Goal: Task Accomplishment & Management: Use online tool/utility

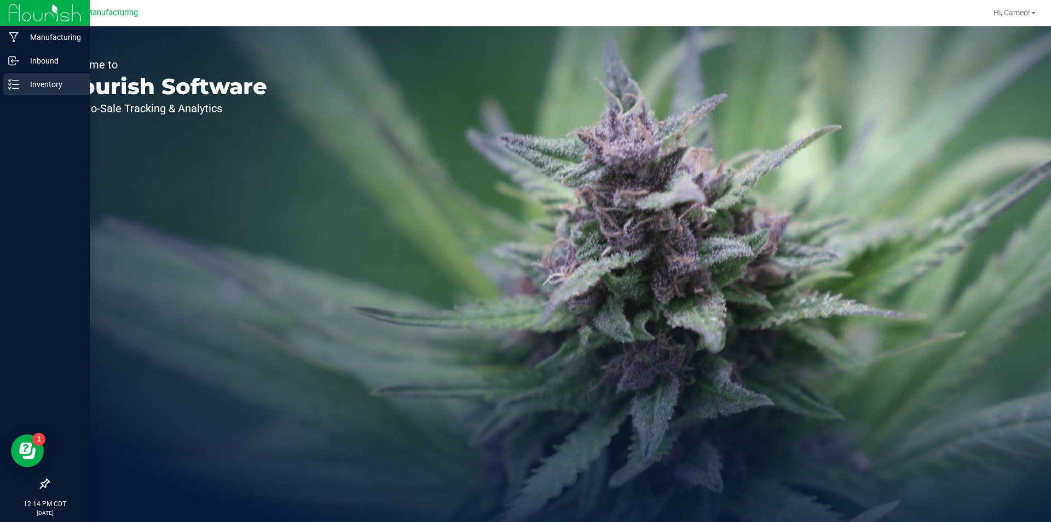
click at [9, 77] on div "Inventory" at bounding box center [46, 84] width 87 height 22
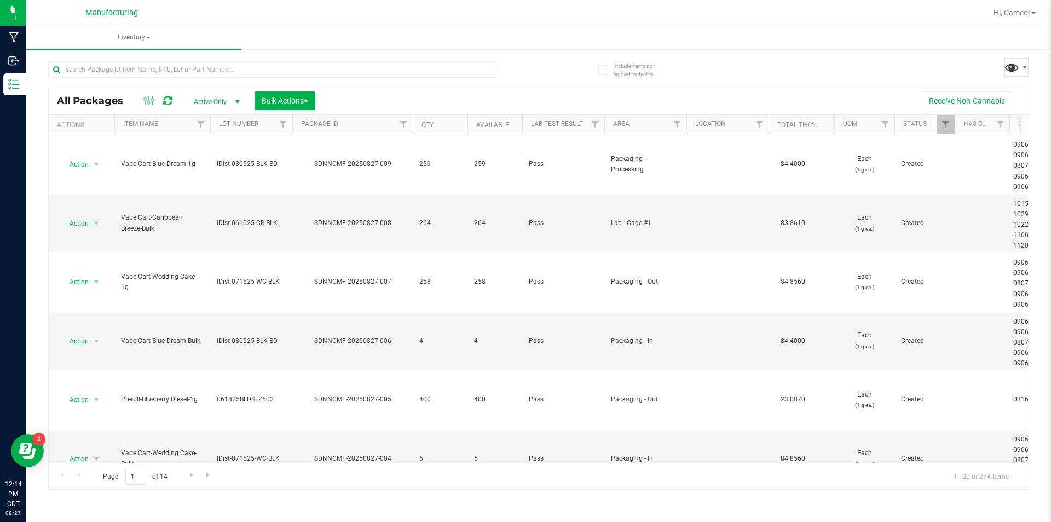
click at [1010, 64] on span at bounding box center [1012, 67] width 16 height 16
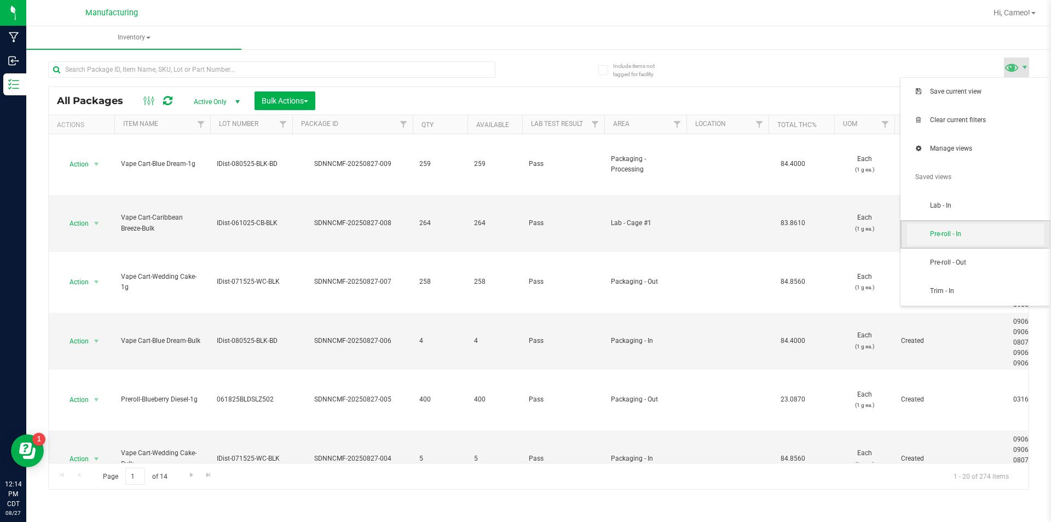
click at [944, 235] on span "Pre-roll - In" at bounding box center [987, 233] width 114 height 9
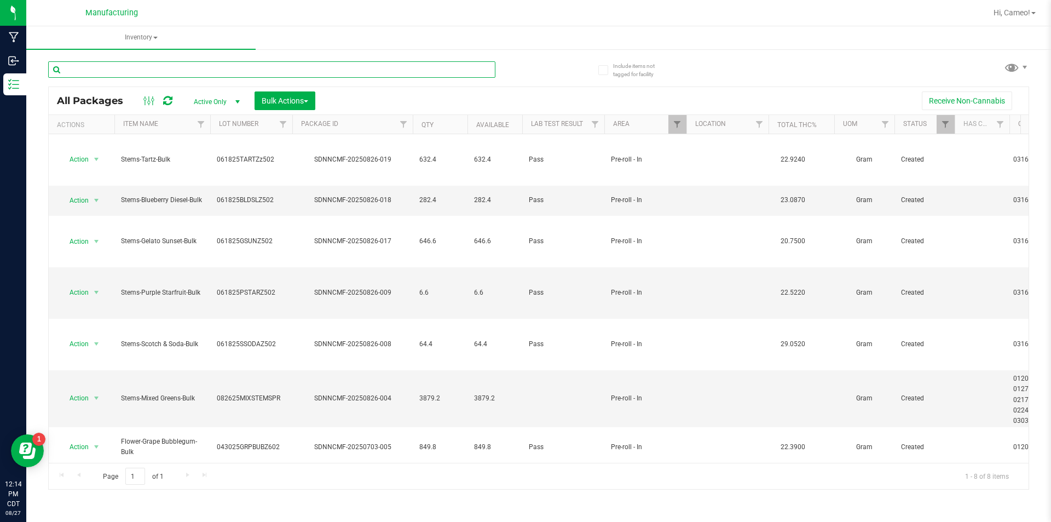
click at [223, 75] on input "text" at bounding box center [271, 69] width 447 height 16
click at [303, 100] on span "Bulk Actions" at bounding box center [285, 100] width 47 height 9
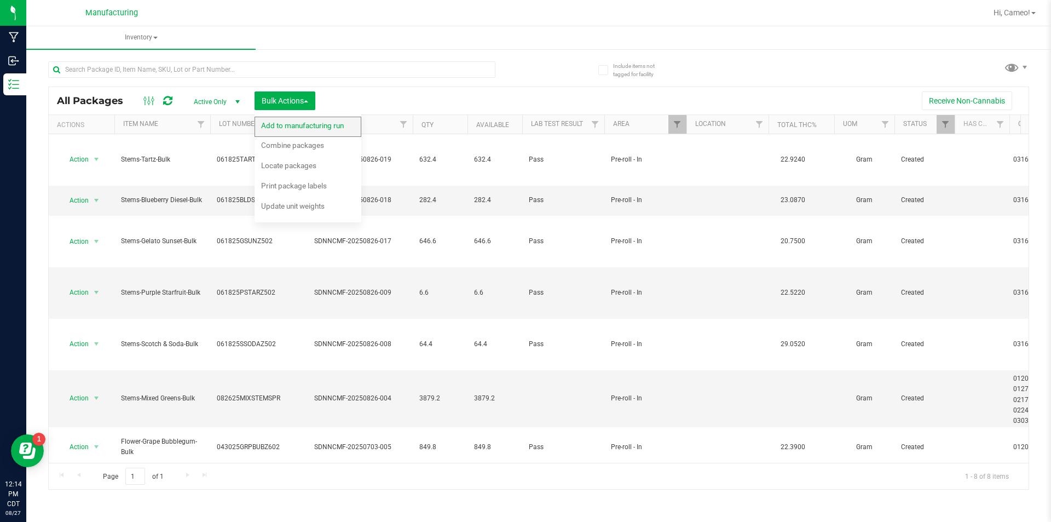
click at [289, 128] on span "Add to manufacturing run" at bounding box center [302, 125] width 83 height 9
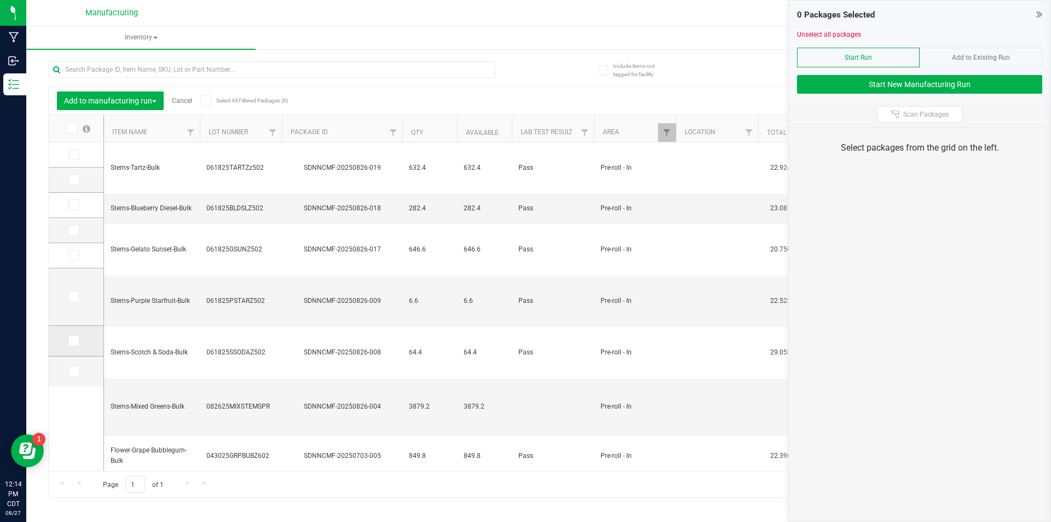
click at [58, 339] on td at bounding box center [76, 341] width 55 height 31
click at [79, 339] on span at bounding box center [73, 340] width 11 height 11
click at [0, 0] on input "checkbox" at bounding box center [0, 0] width 0 height 0
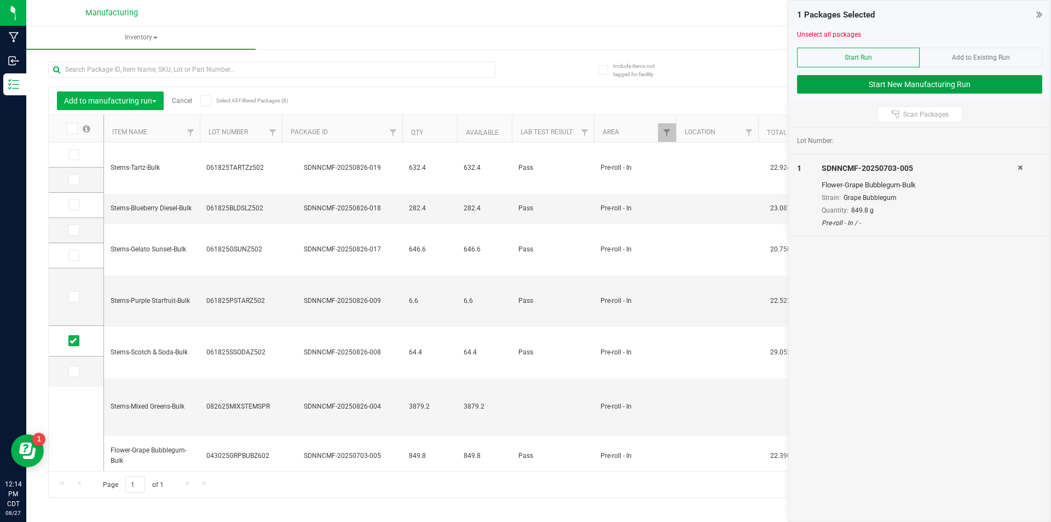
click at [975, 78] on button "Start New Manufacturing Run" at bounding box center [919, 84] width 245 height 19
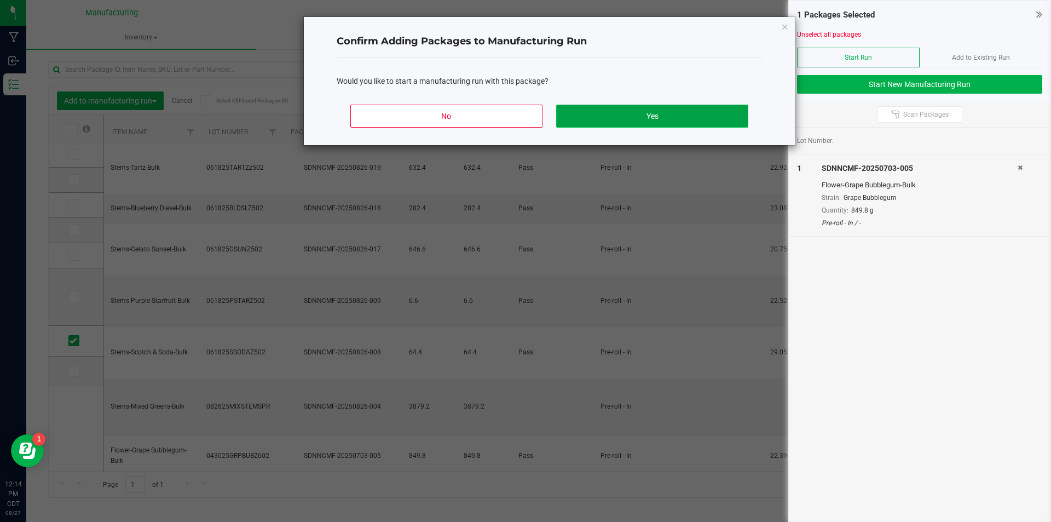
click at [709, 114] on button "Yes" at bounding box center [652, 116] width 192 height 23
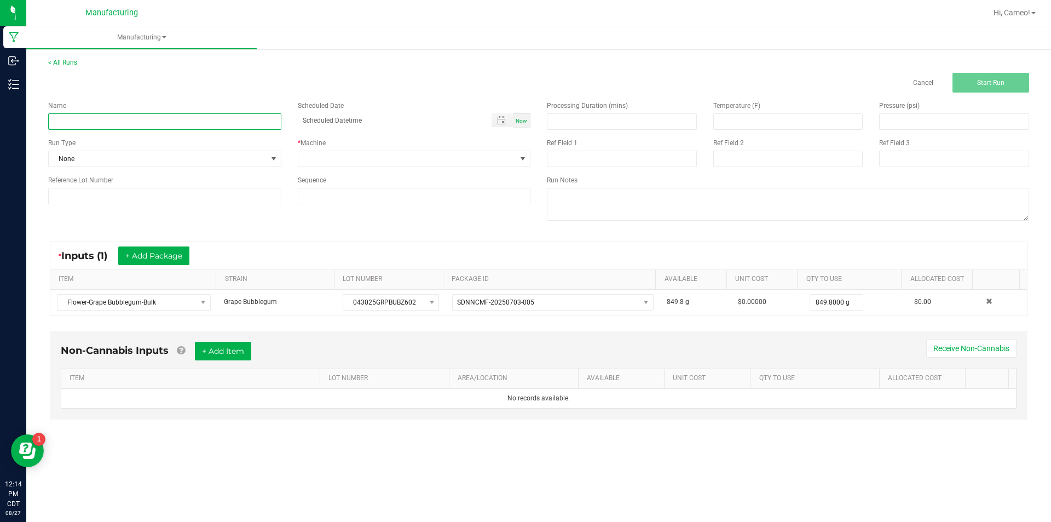
click at [173, 121] on input at bounding box center [164, 121] width 233 height 16
type input "082625 - Grape Bubblegum"
click at [518, 123] on span "Now" at bounding box center [522, 121] width 12 height 6
type input "[DATE] 12:14 PM"
click at [486, 158] on span at bounding box center [407, 158] width 219 height 15
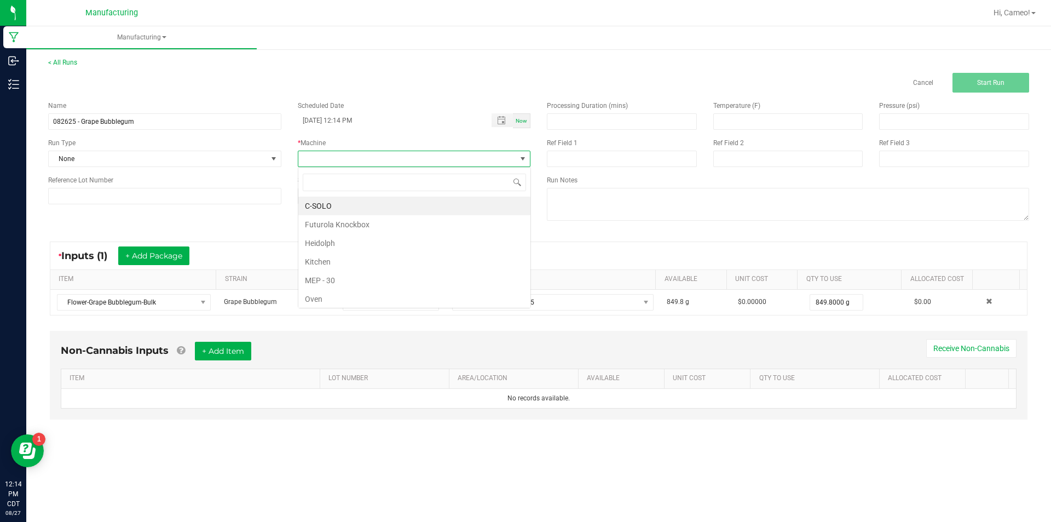
scroll to position [16, 233]
drag, startPoint x: 319, startPoint y: 218, endPoint x: 269, endPoint y: 191, distance: 57.1
click at [319, 218] on li "Futurola Knockbox" at bounding box center [414, 224] width 232 height 19
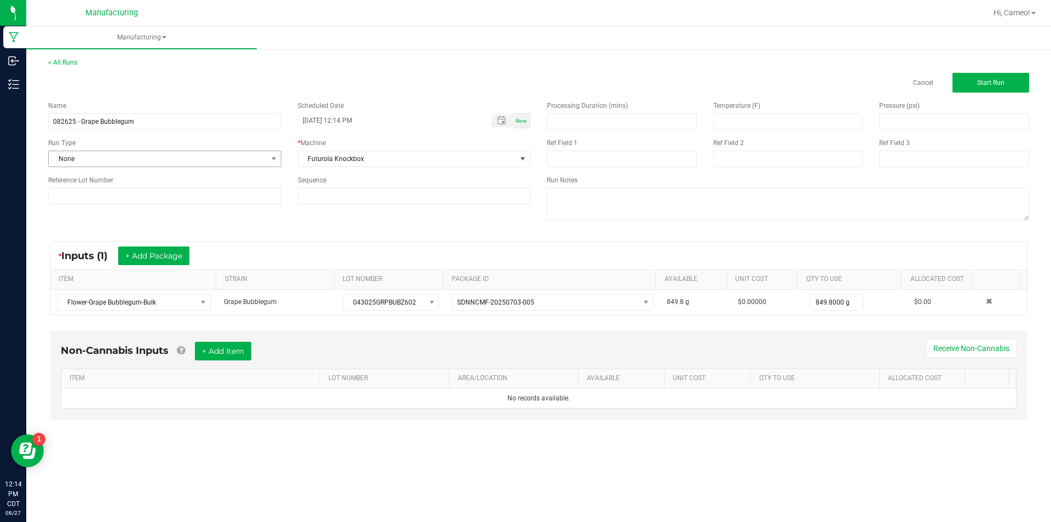
click at [210, 167] on div "Name 082625 - Grape Bubblegum Scheduled Date [DATE] 12:14 PM Now Run Type None …" at bounding box center [289, 153] width 499 height 120
click at [209, 164] on span "None" at bounding box center [158, 158] width 219 height 15
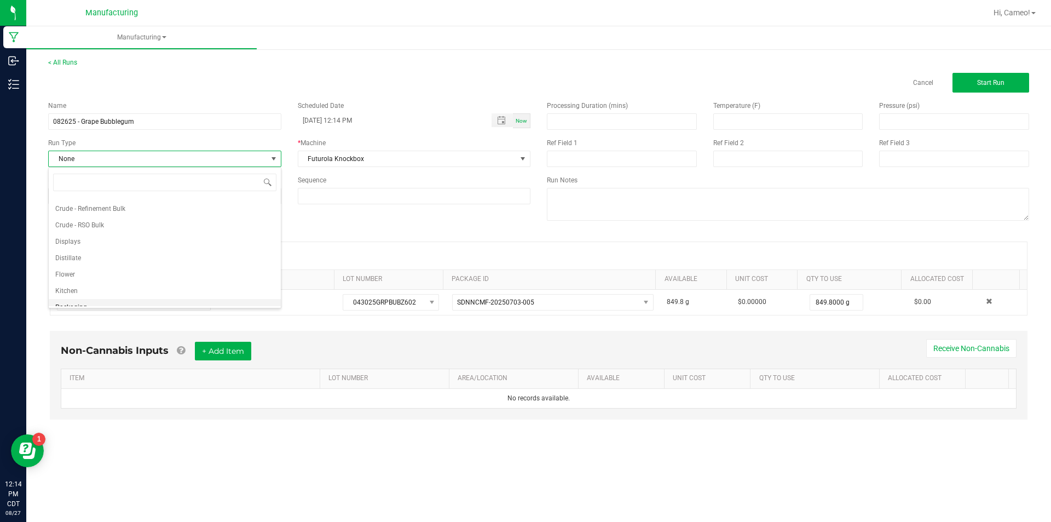
scroll to position [55, 0]
click at [78, 294] on li "Pre-roll" at bounding box center [165, 298] width 232 height 16
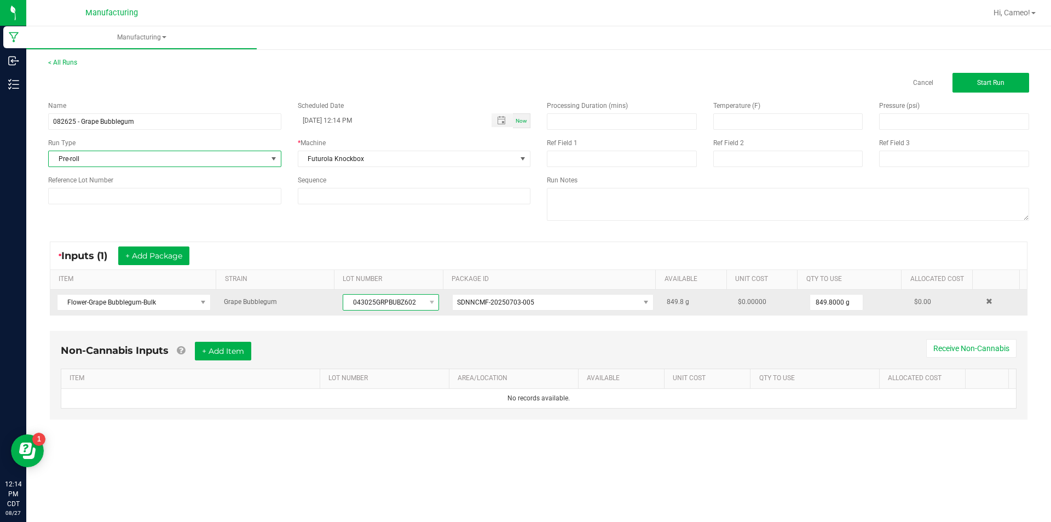
click at [368, 303] on span "043025GRPBUBZ602" at bounding box center [384, 302] width 82 height 15
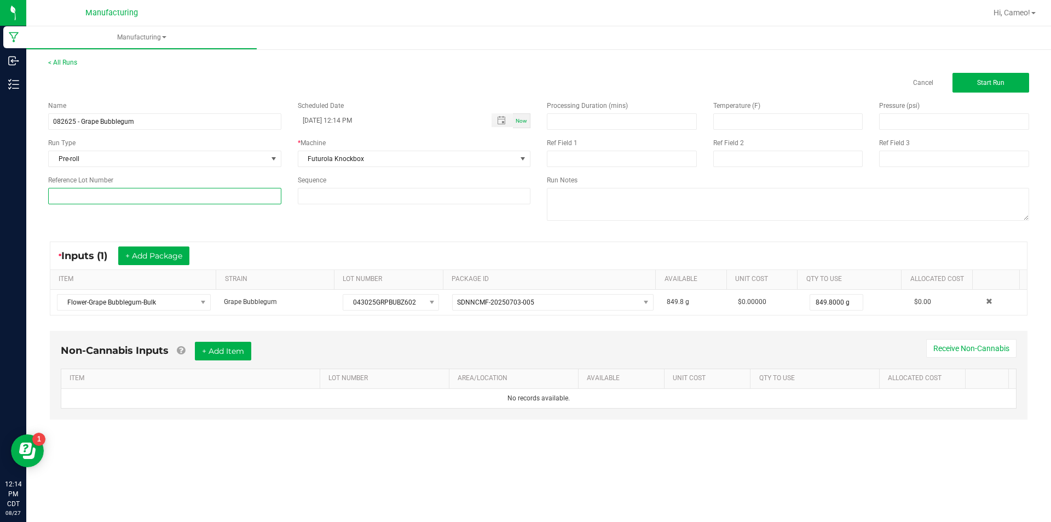
click at [209, 191] on input at bounding box center [164, 196] width 233 height 16
paste input "043025GRPBUBZ602"
type input "043025GRPBUBZ602"
click at [988, 81] on span "Start Run" at bounding box center [991, 83] width 27 height 8
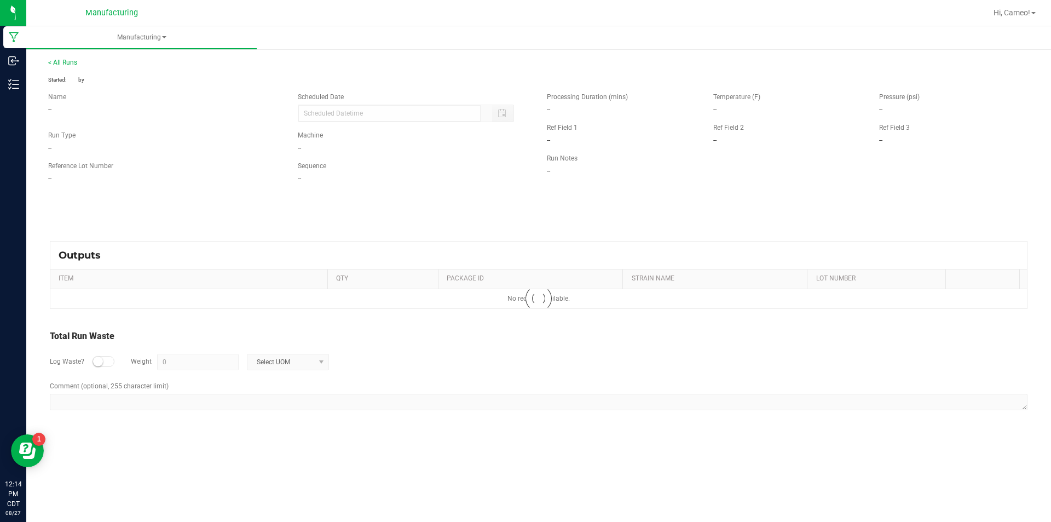
type input "[DATE] 12:14 PM"
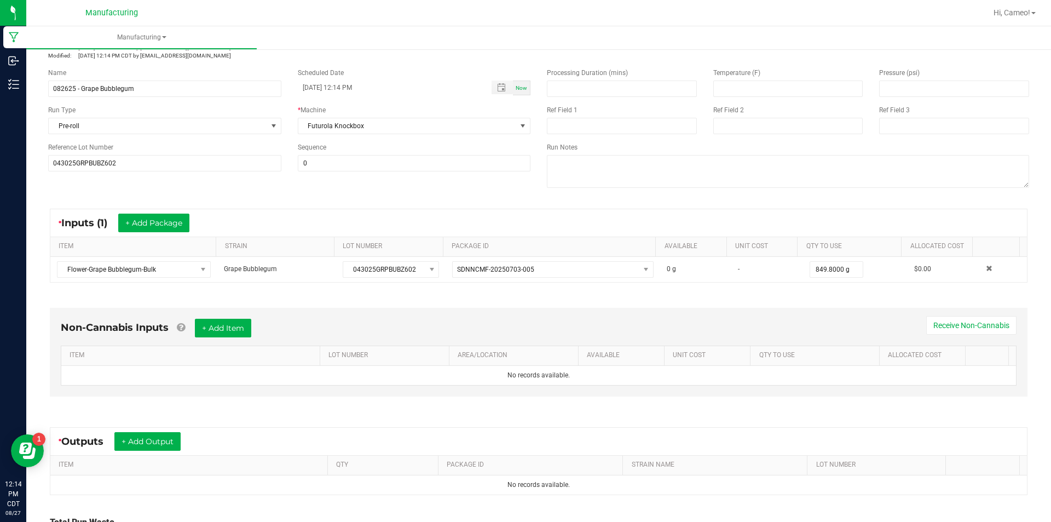
scroll to position [145, 0]
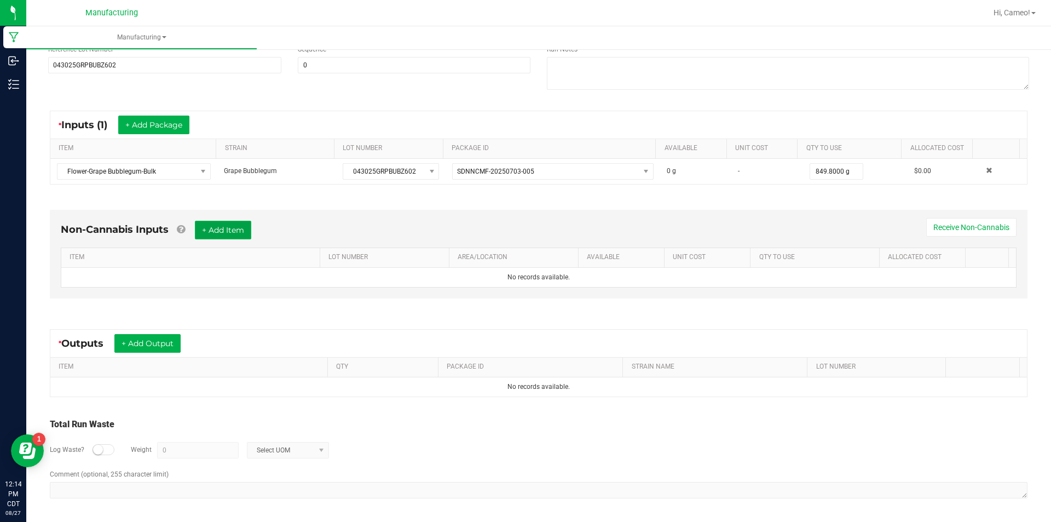
click at [236, 225] on button "+ Add Item" at bounding box center [223, 230] width 56 height 19
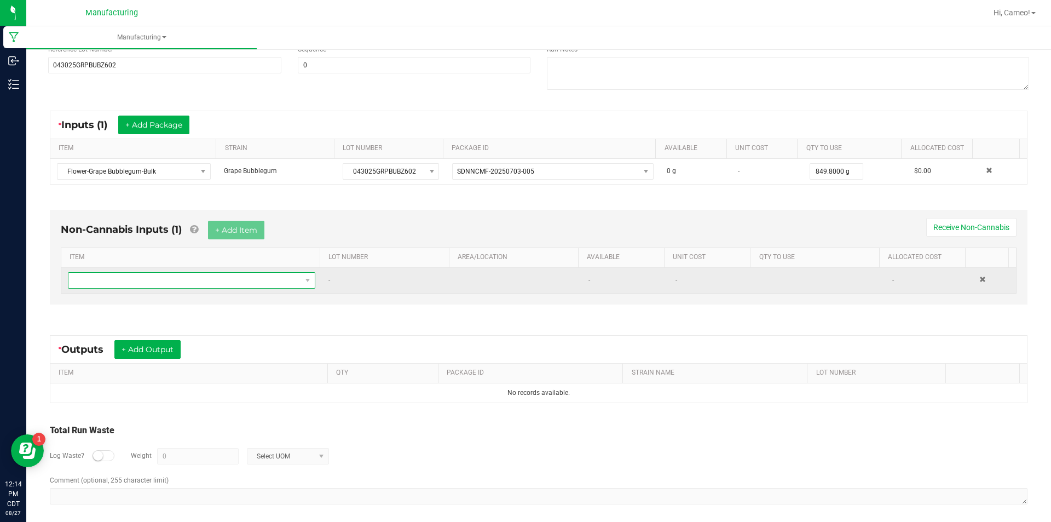
click at [197, 285] on span "NO DATA FOUND" at bounding box center [184, 280] width 233 height 15
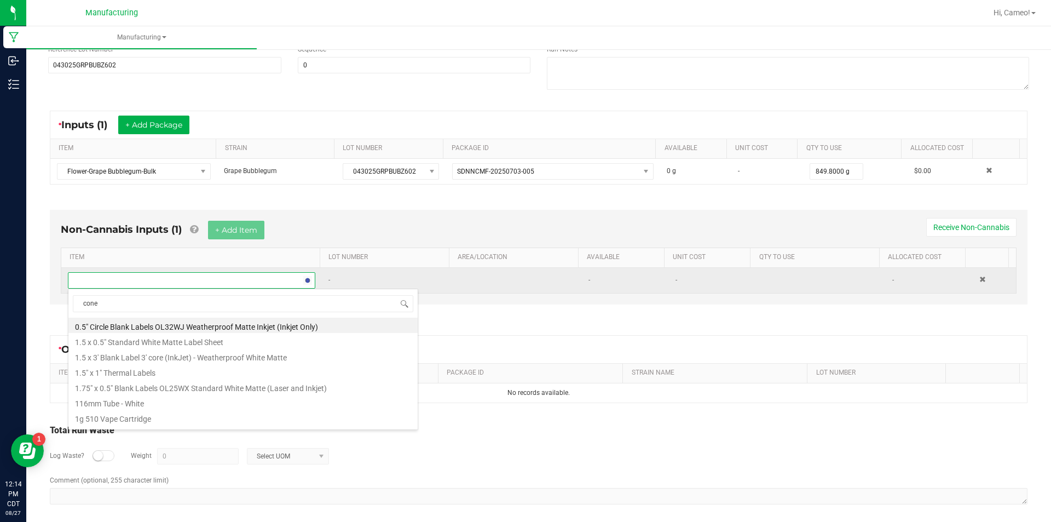
type input "cones"
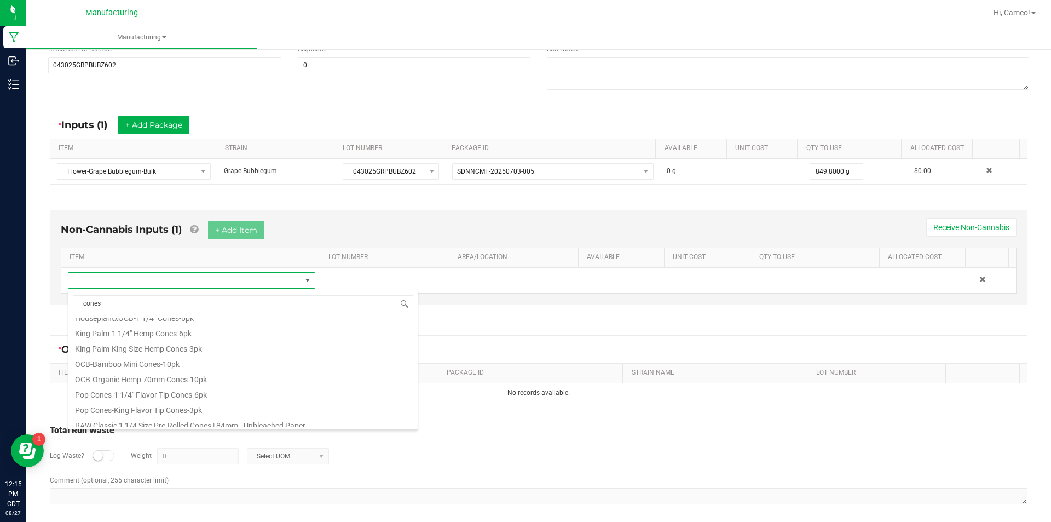
scroll to position [493, 0]
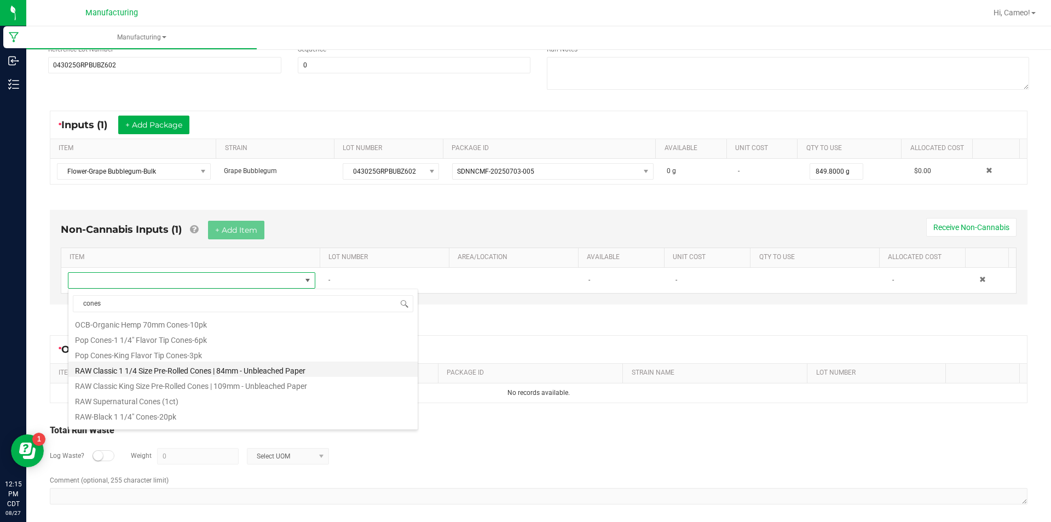
click at [203, 370] on li "RAW Classic 1 1/4 Size Pre-Rolled Cones | 84mm - Unbleached Paper" at bounding box center [242, 368] width 349 height 15
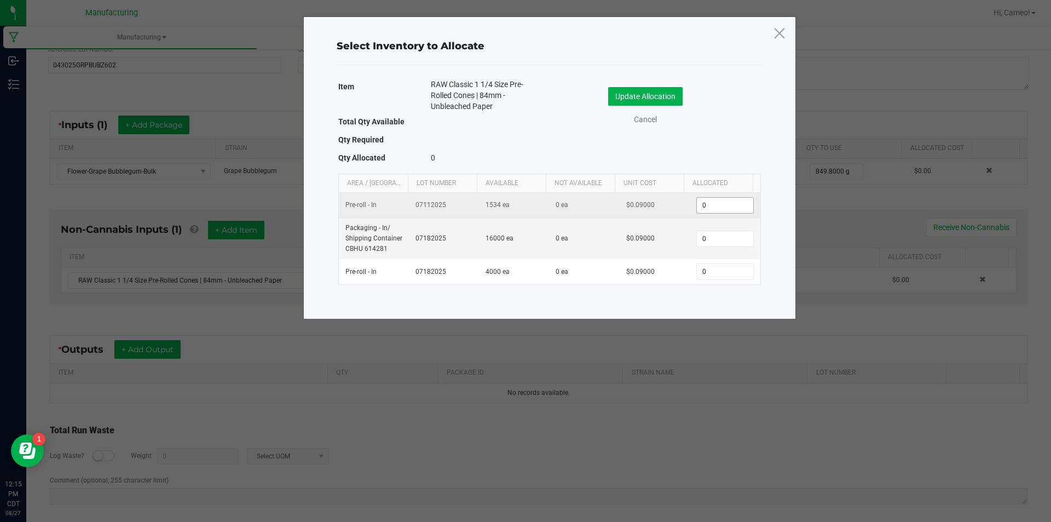
click at [723, 206] on input "0" at bounding box center [725, 205] width 56 height 15
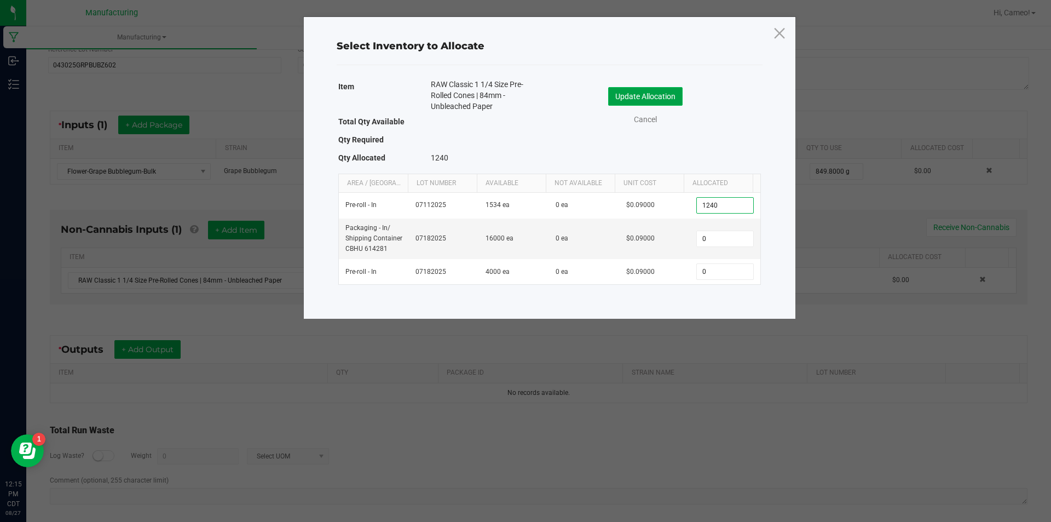
type input "1,240"
click at [646, 99] on button "Update Allocation" at bounding box center [645, 96] width 74 height 19
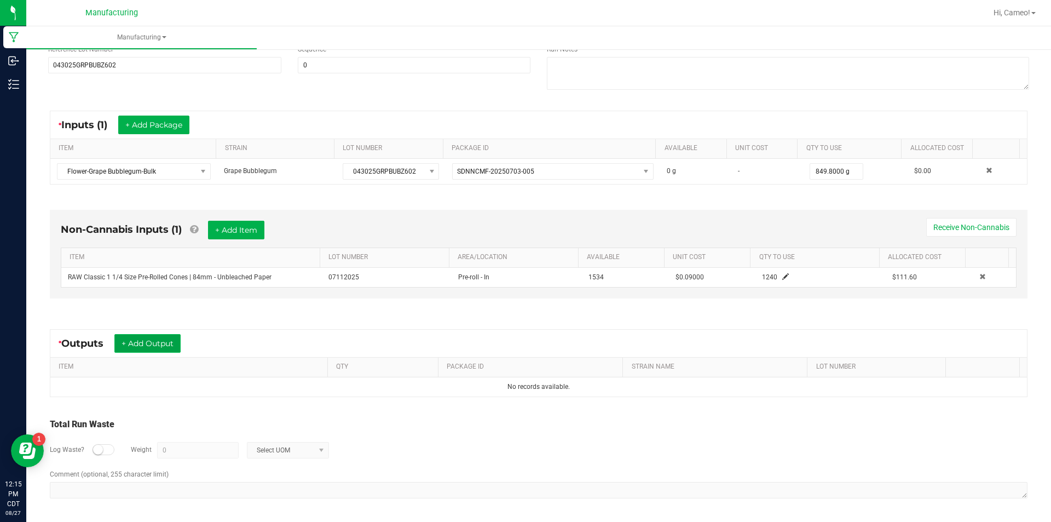
click at [133, 338] on button "+ Add Output" at bounding box center [147, 343] width 66 height 19
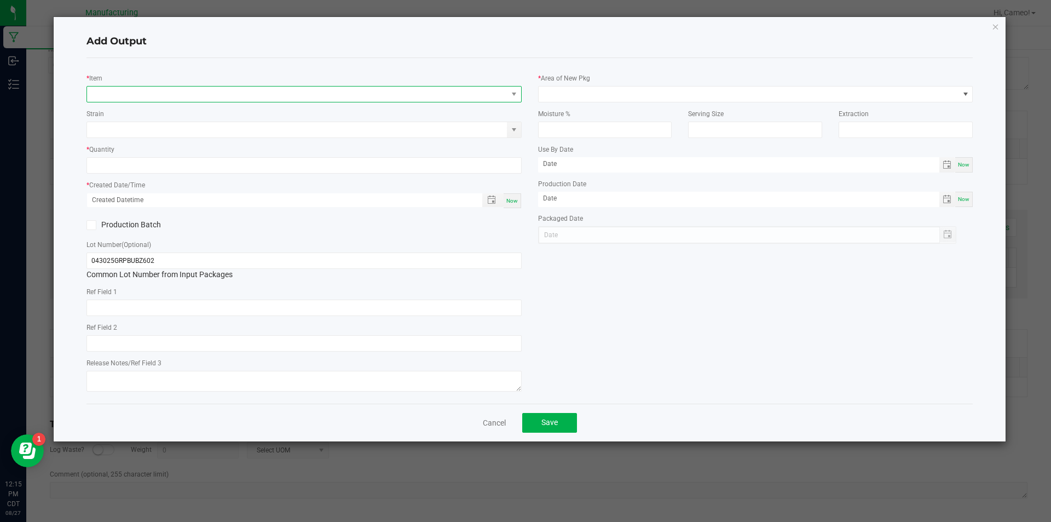
drag, startPoint x: 262, startPoint y: 90, endPoint x: 262, endPoint y: 96, distance: 6.0
click at [262, 91] on span "NO DATA FOUND" at bounding box center [297, 94] width 421 height 15
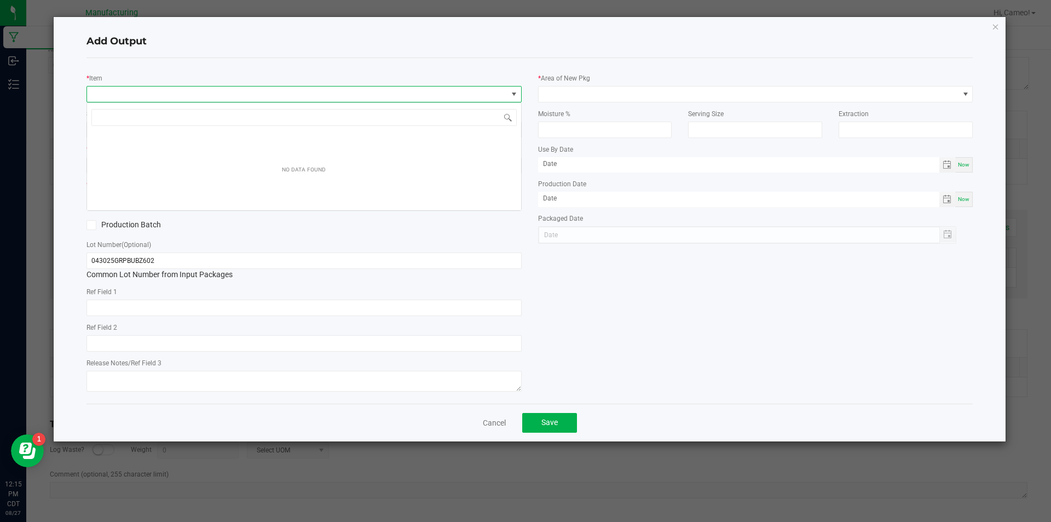
scroll to position [16, 435]
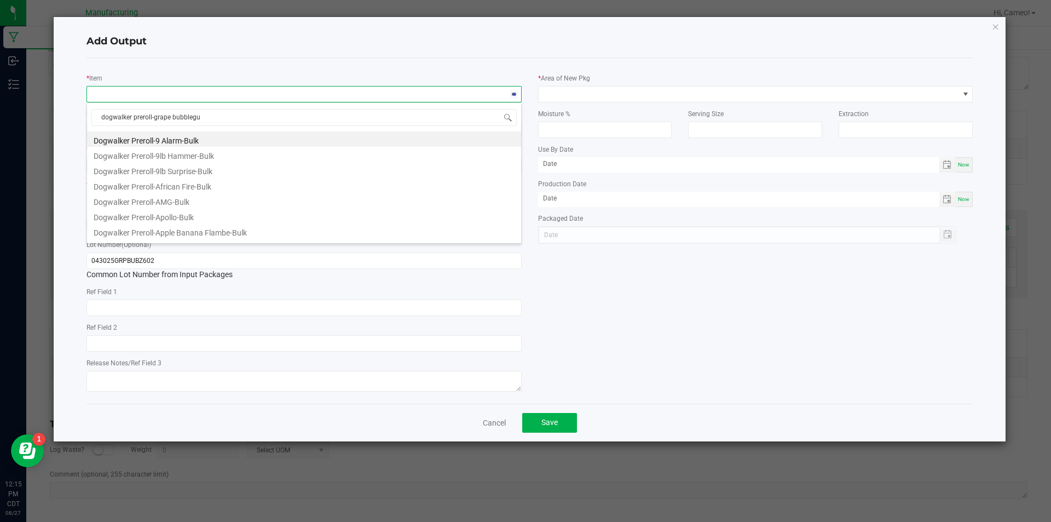
type input "dogwalker preroll-grape bubblegum"
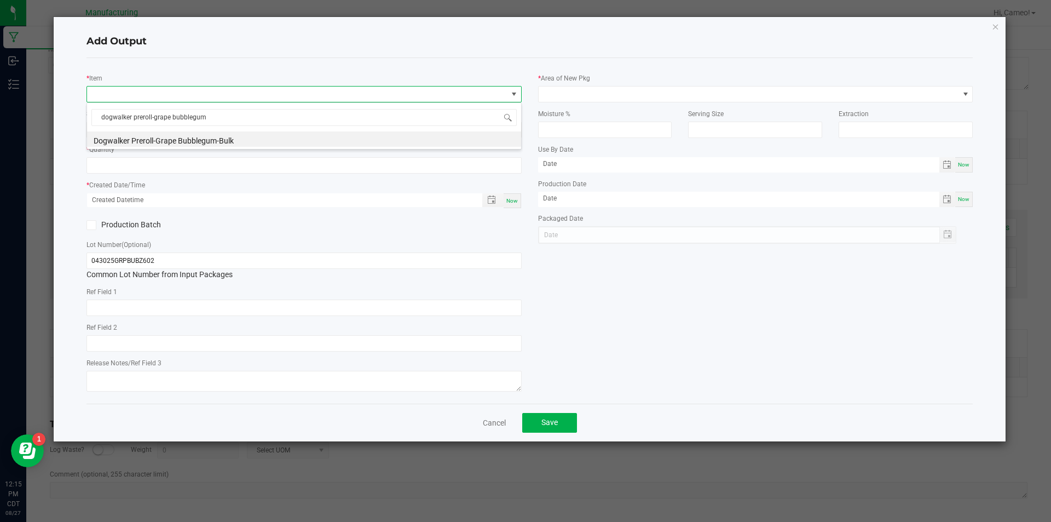
click at [219, 139] on li "Dogwalker Preroll-Grape Bubblegum-Bulk" at bounding box center [304, 138] width 434 height 15
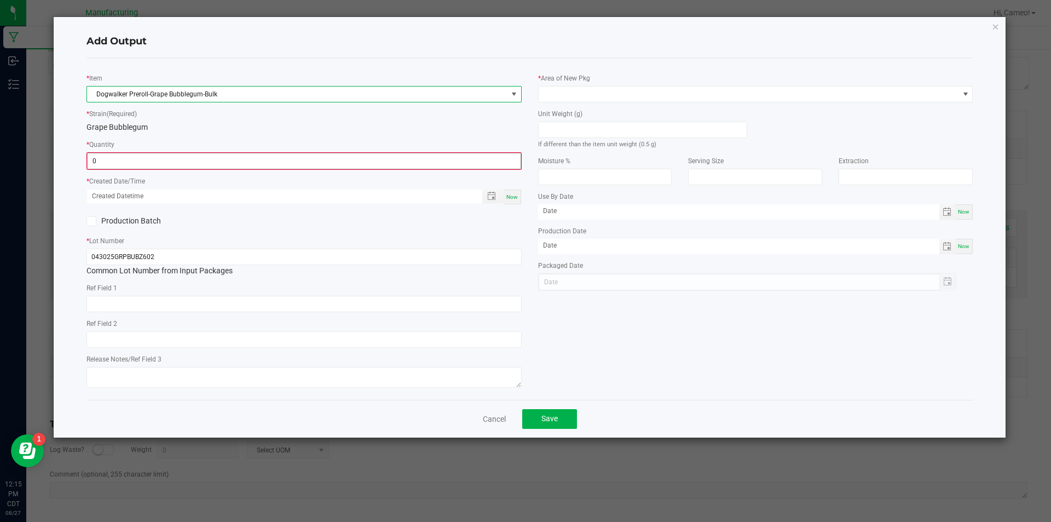
click at [211, 164] on input "0" at bounding box center [304, 160] width 433 height 15
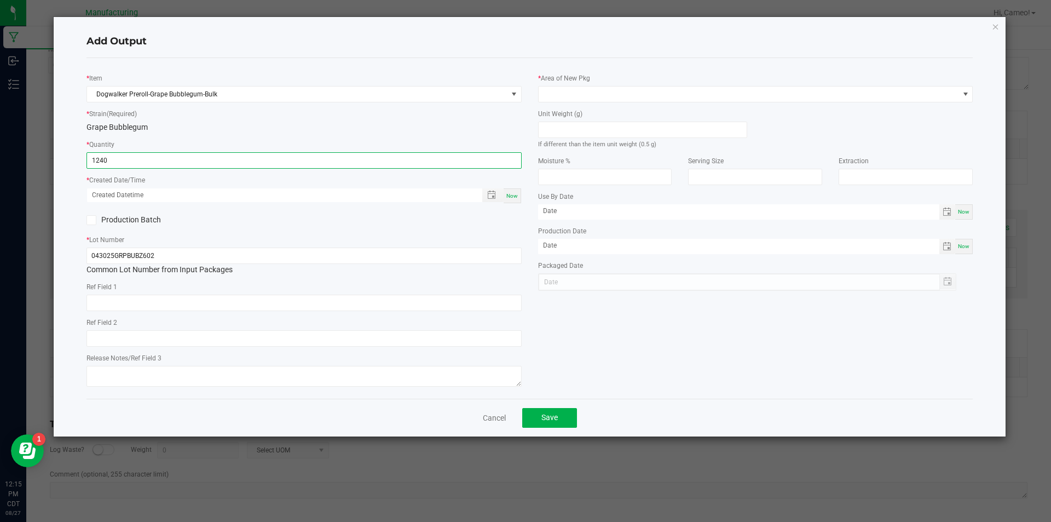
type input "1240 ea"
click at [515, 197] on span "Now" at bounding box center [513, 196] width 12 height 6
type input "[DATE] 12:15 PM"
type input "[DATE]"
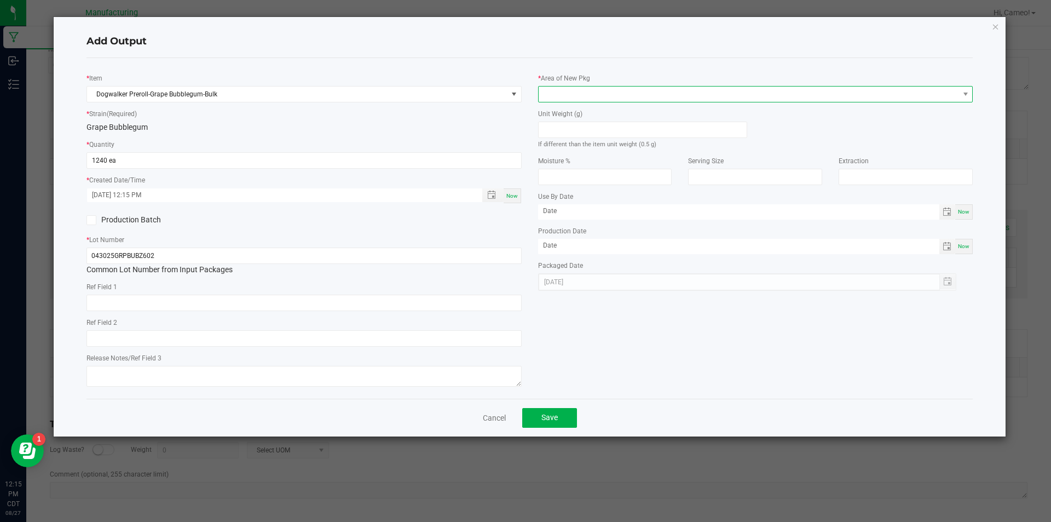
click at [623, 96] on span at bounding box center [749, 94] width 421 height 15
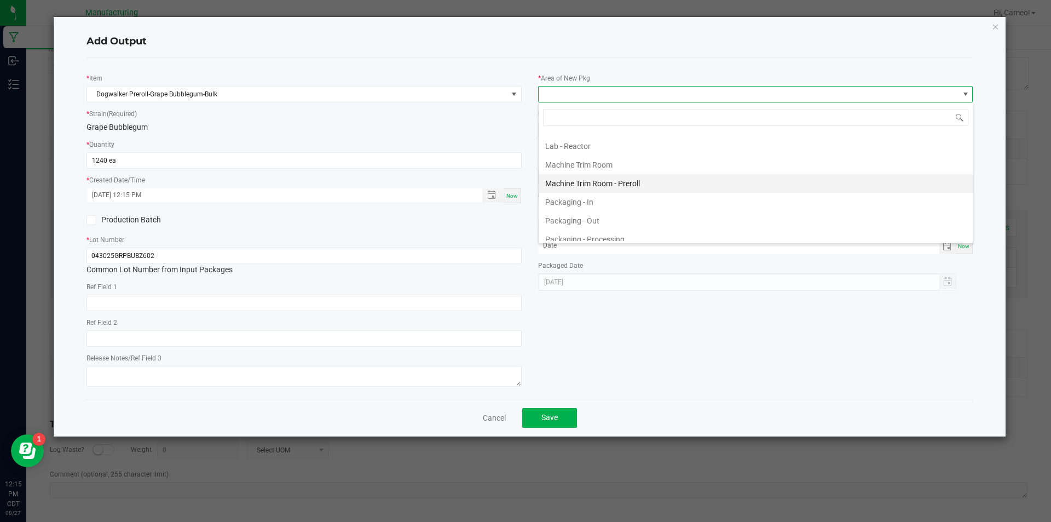
scroll to position [329, 0]
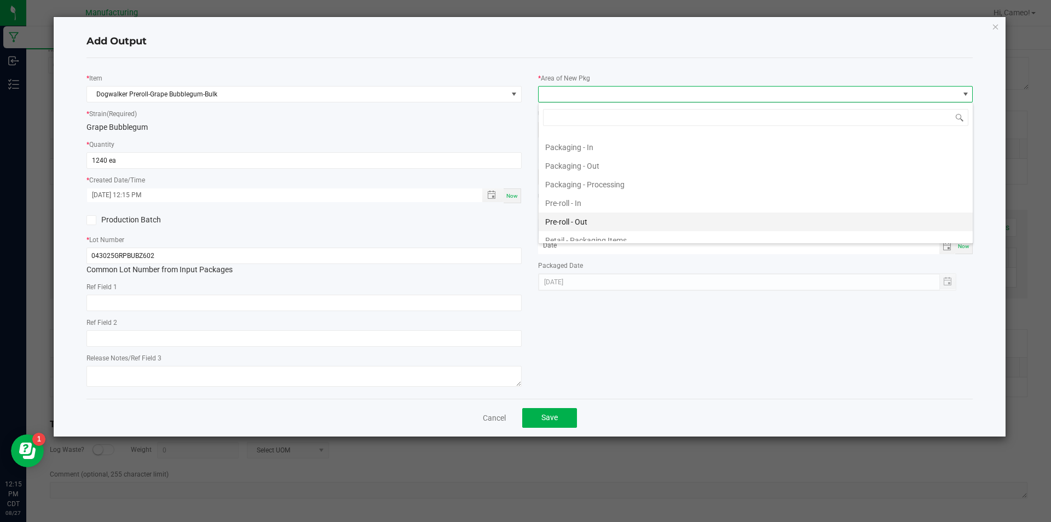
click at [588, 219] on li "Pre-roll - Out" at bounding box center [756, 221] width 434 height 19
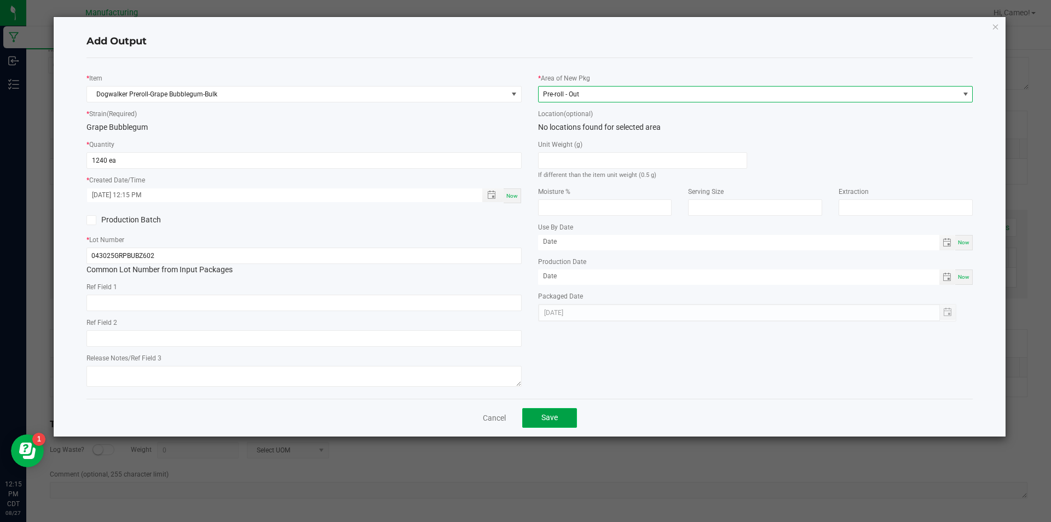
click at [564, 415] on button "Save" at bounding box center [549, 418] width 55 height 20
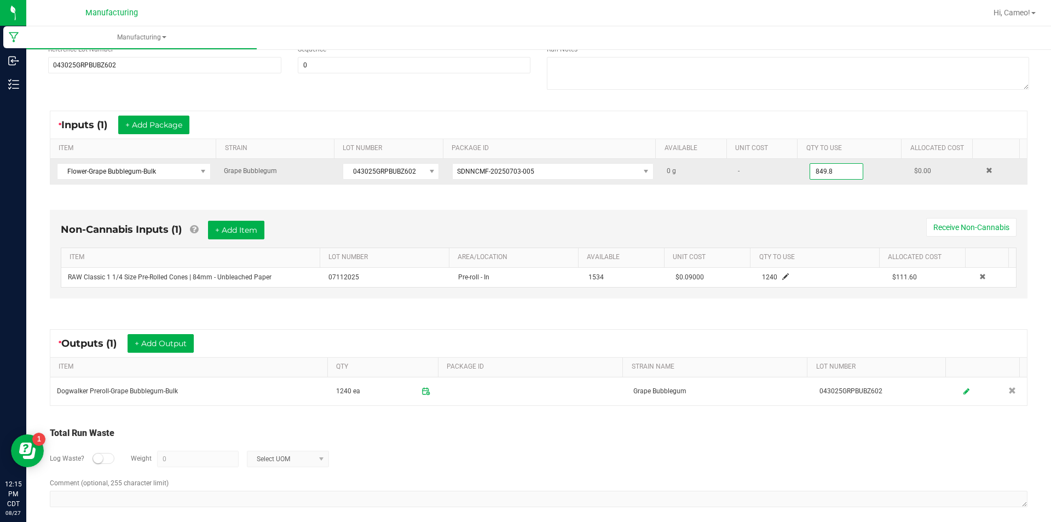
click at [820, 177] on input "849.8" at bounding box center [836, 171] width 53 height 15
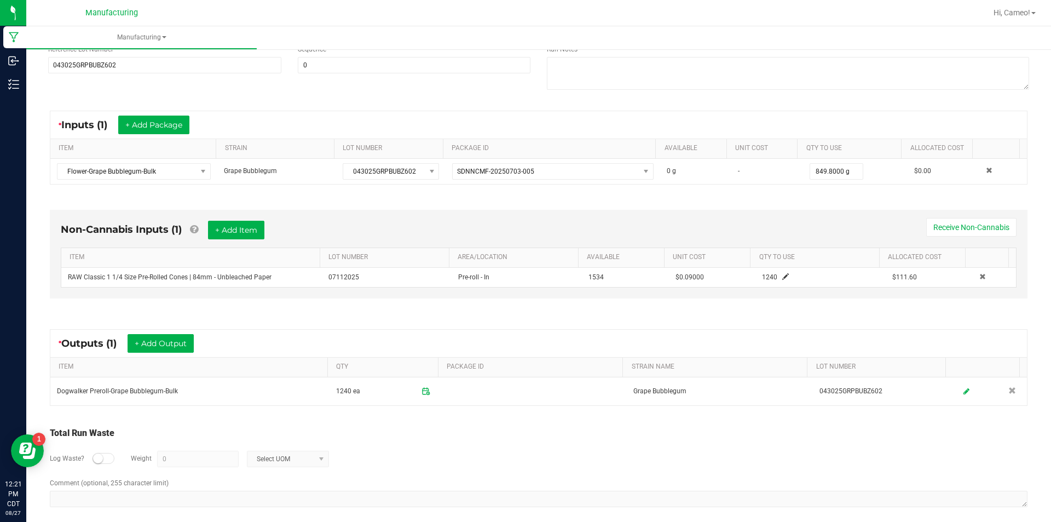
type input "849.8000 g"
click at [774, 110] on div "* Inputs (1) + Add Package ITEM STRAIN LOT NUMBER PACKAGE ID AVAILABLE Unit Cos…" at bounding box center [539, 148] width 998 height 94
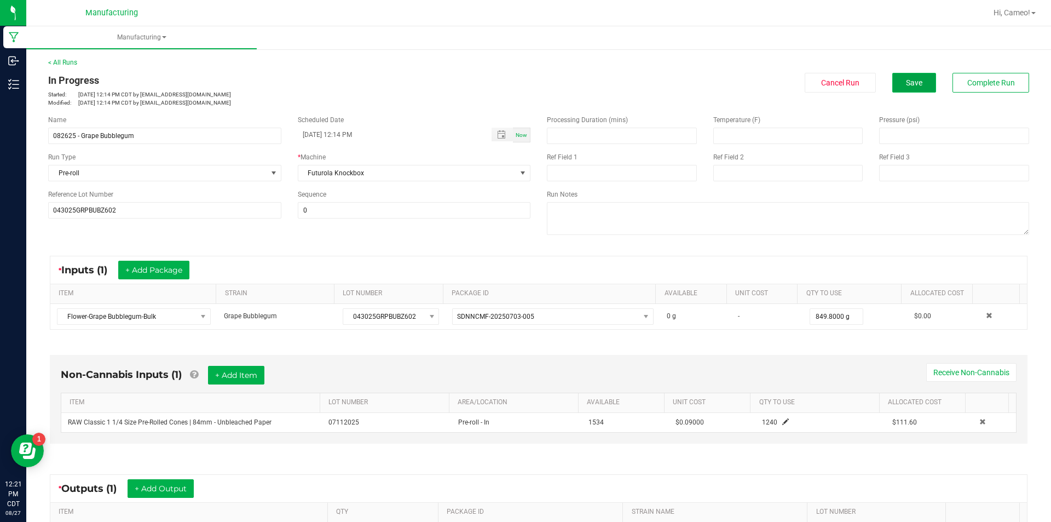
click at [918, 82] on button "Save" at bounding box center [915, 83] width 44 height 20
click at [909, 78] on span "Save" at bounding box center [914, 82] width 16 height 9
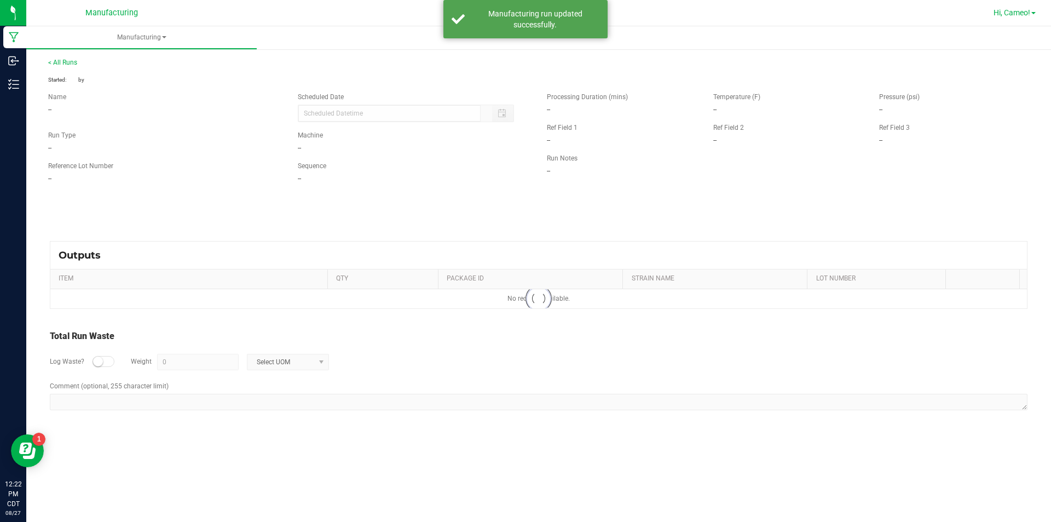
type input "[DATE] 12:14 PM"
click at [1025, 15] on span "Hi, Cameo!" at bounding box center [1012, 12] width 37 height 9
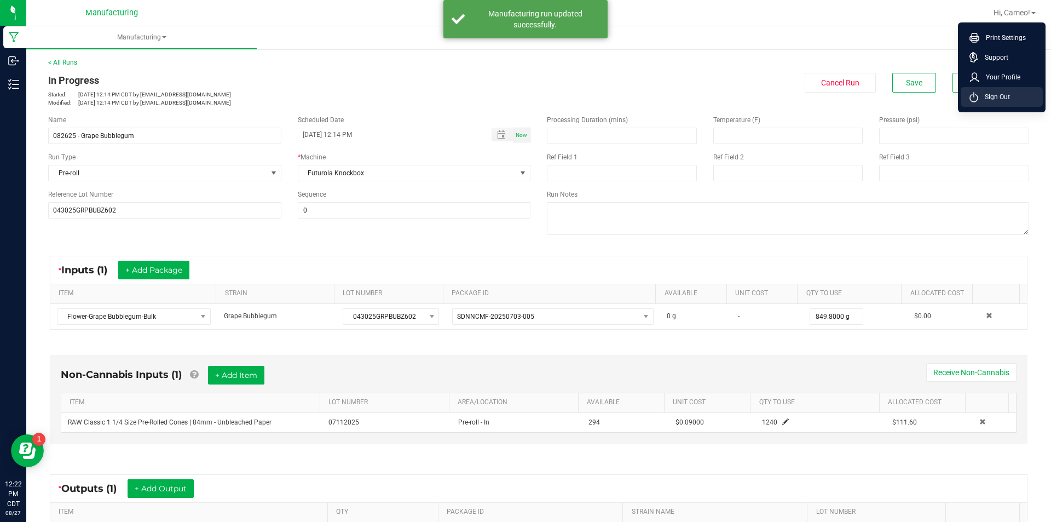
click at [996, 95] on span "Sign Out" at bounding box center [995, 96] width 32 height 11
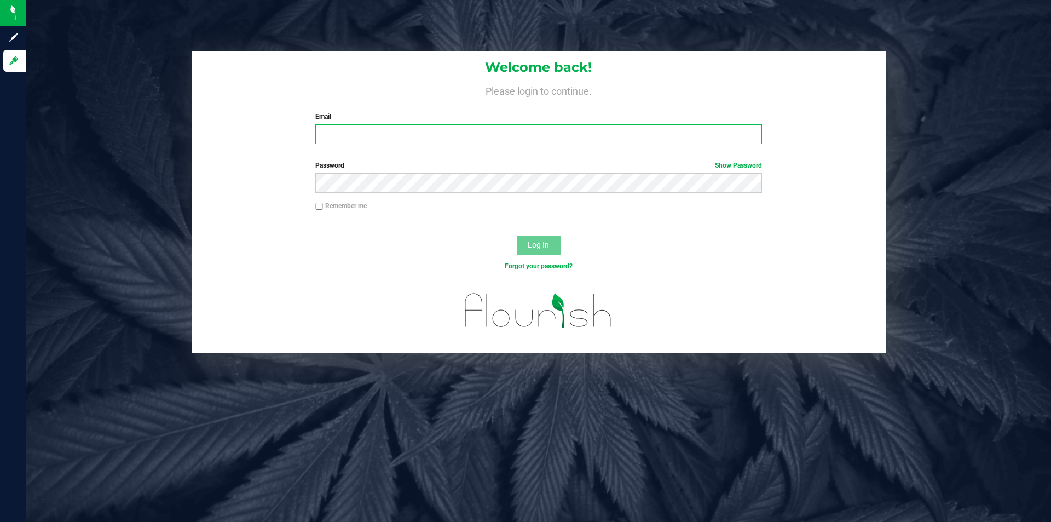
click at [419, 133] on input "Email" at bounding box center [538, 134] width 446 height 20
type input "[PERSON_NAME][EMAIL_ADDRESS][DOMAIN_NAME]"
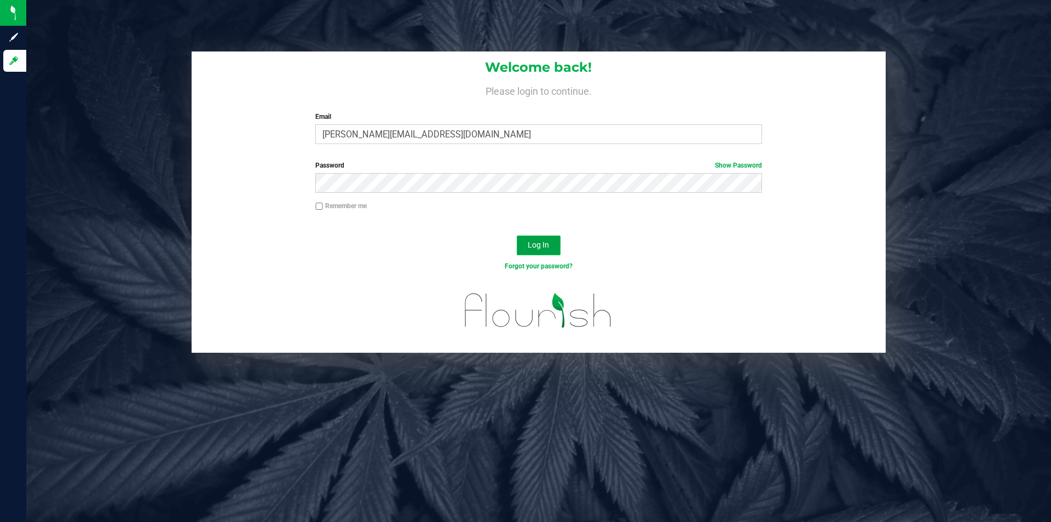
click at [531, 239] on button "Log In" at bounding box center [539, 245] width 44 height 20
